Goal: Task Accomplishment & Management: Manage account settings

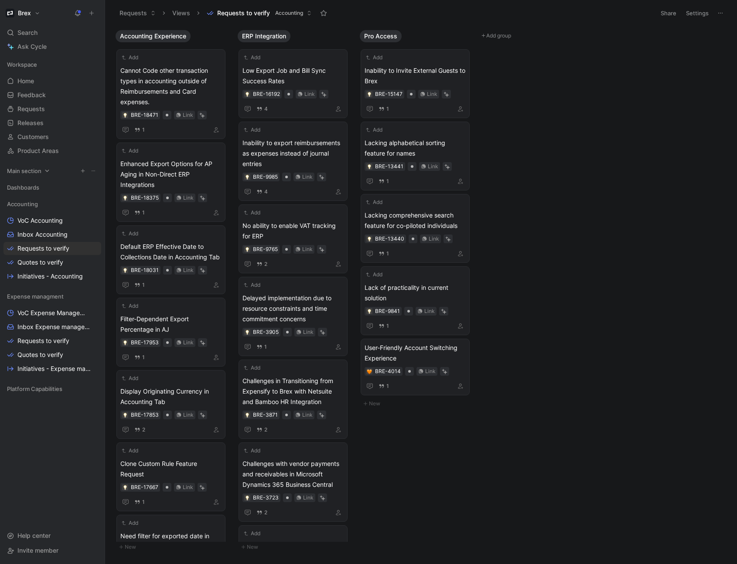
click at [47, 170] on icon at bounding box center [47, 171] width 6 height 6
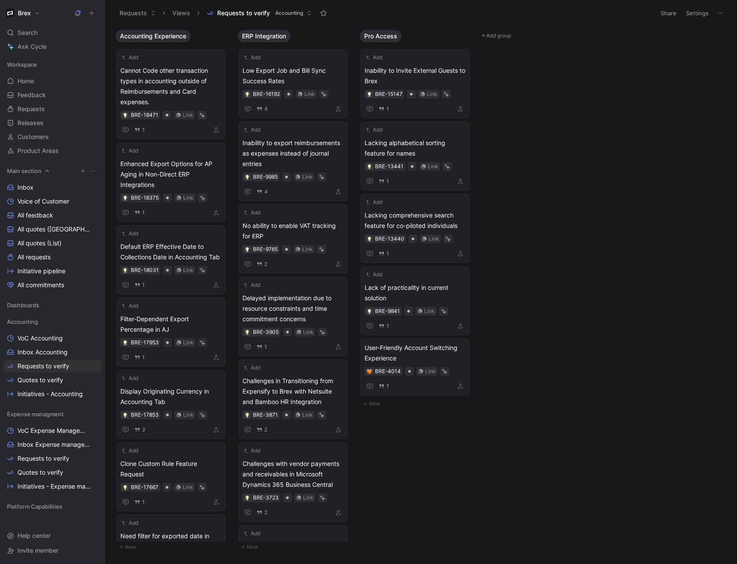
click at [47, 171] on icon at bounding box center [47, 171] width 6 height 6
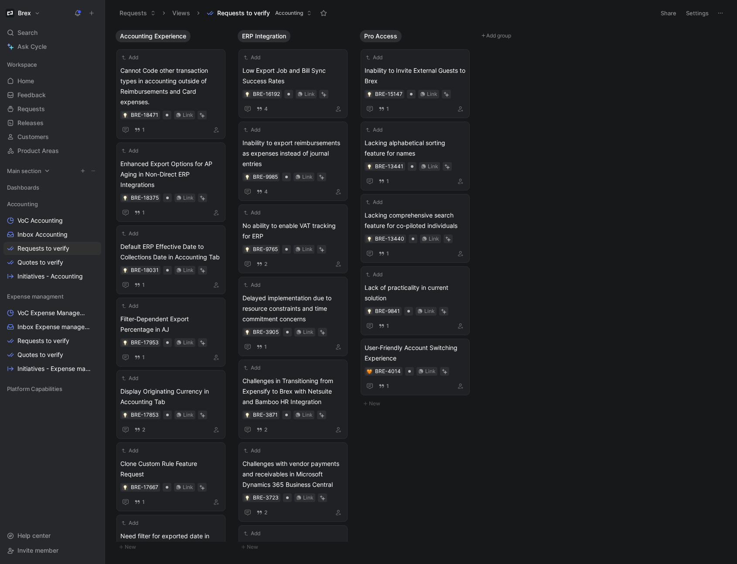
click at [91, 169] on icon at bounding box center [93, 170] width 5 height 5
click at [92, 296] on icon at bounding box center [93, 296] width 5 height 5
click at [84, 297] on icon "button" at bounding box center [82, 296] width 5 height 5
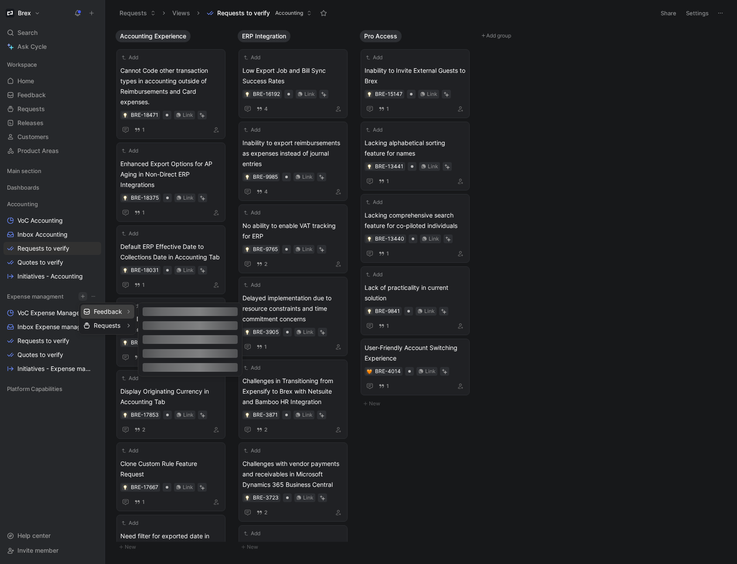
click at [121, 311] on span "Feedback" at bounding box center [108, 311] width 28 height 8
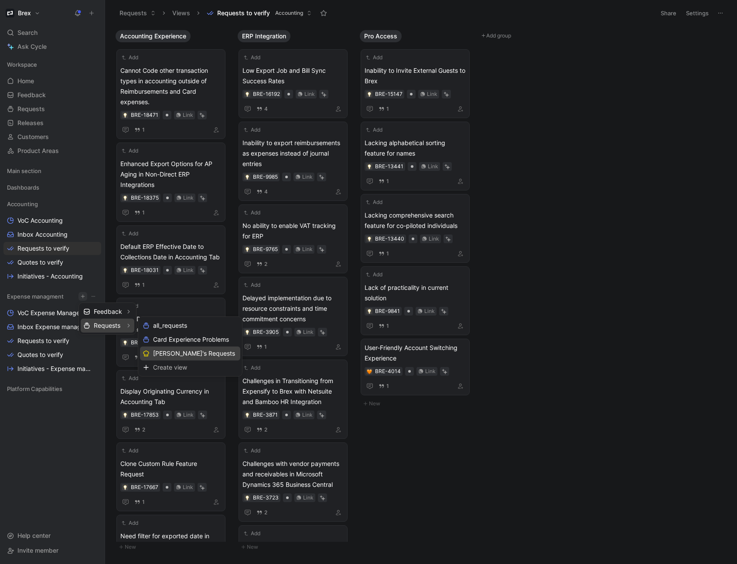
click at [170, 350] on span "[PERSON_NAME]'s Requests" at bounding box center [194, 353] width 82 height 8
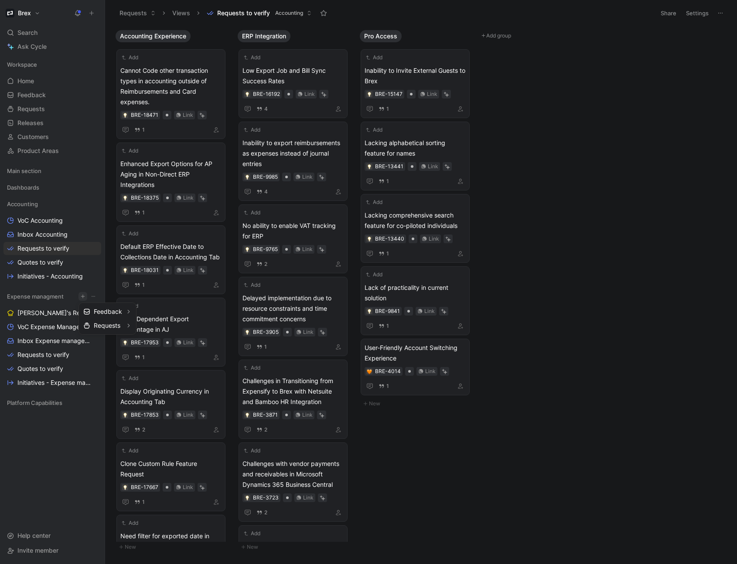
click at [44, 317] on div at bounding box center [368, 282] width 737 height 564
click at [51, 315] on span "[PERSON_NAME]'s Requests" at bounding box center [53, 313] width 72 height 9
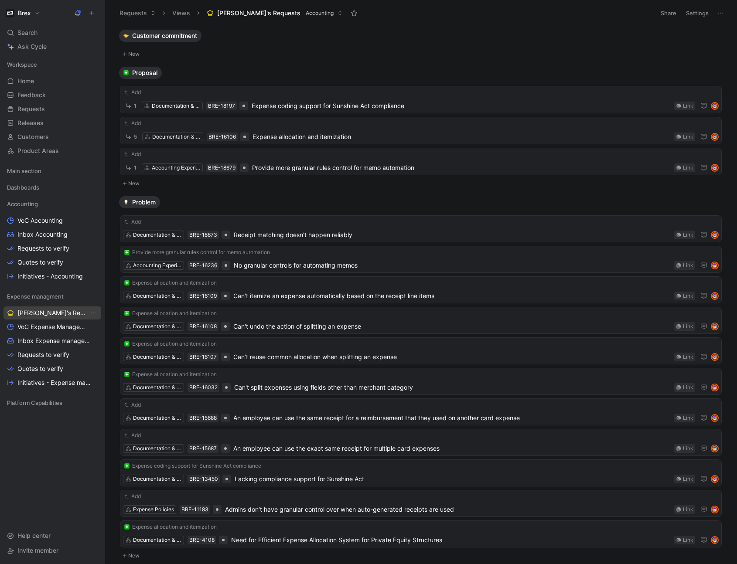
click at [98, 310] on link "[PERSON_NAME]'s Requests" at bounding box center [52, 313] width 98 height 13
click at [97, 311] on button "View actions" at bounding box center [93, 313] width 9 height 9
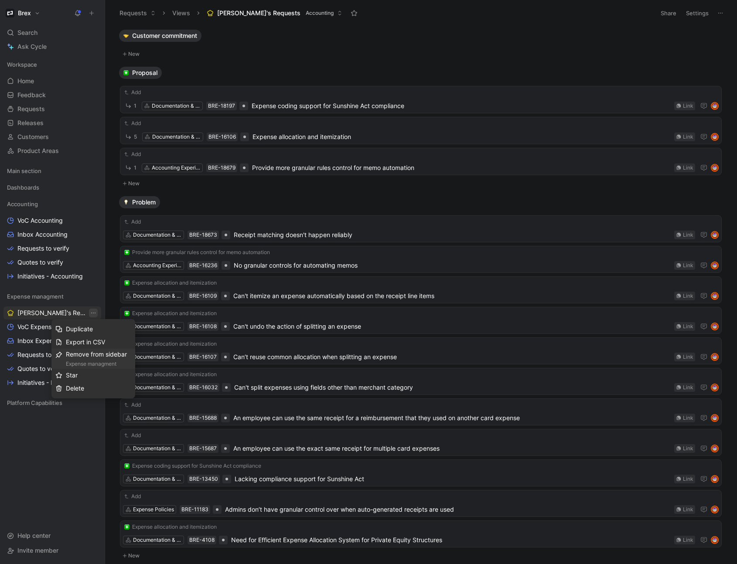
click at [111, 360] on div "Expense managment" at bounding box center [98, 364] width 65 height 9
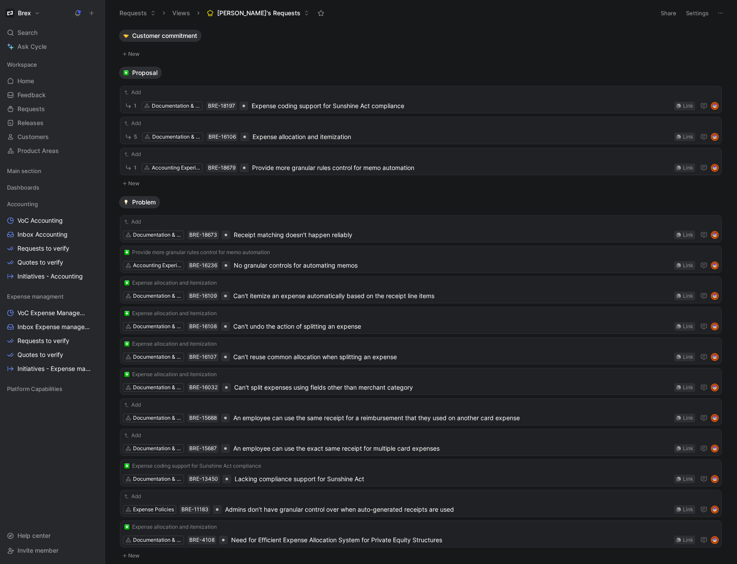
click at [724, 15] on button at bounding box center [720, 13] width 12 height 12
click at [705, 13] on button "Settings" at bounding box center [697, 13] width 31 height 12
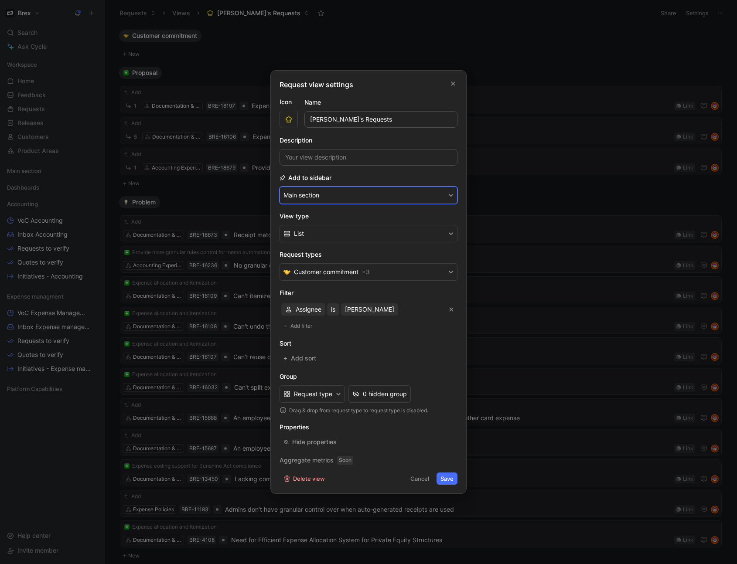
click at [337, 197] on button "Main section" at bounding box center [368, 195] width 178 height 17
click at [316, 228] on div "None" at bounding box center [313, 228] width 60 height 10
click at [451, 480] on button "Save" at bounding box center [446, 479] width 21 height 12
